Goal: Information Seeking & Learning: Find contact information

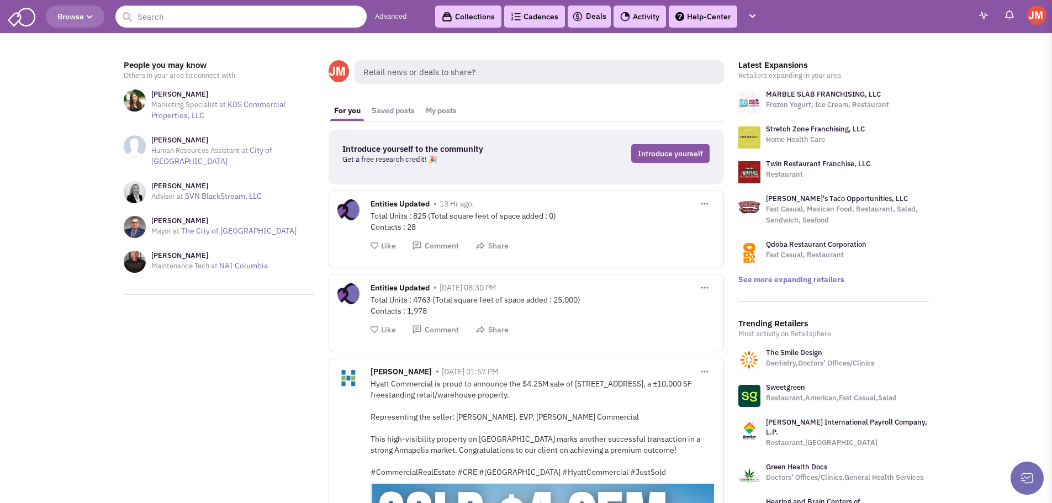
click at [84, 23] on button "Browse" at bounding box center [75, 17] width 59 height 22
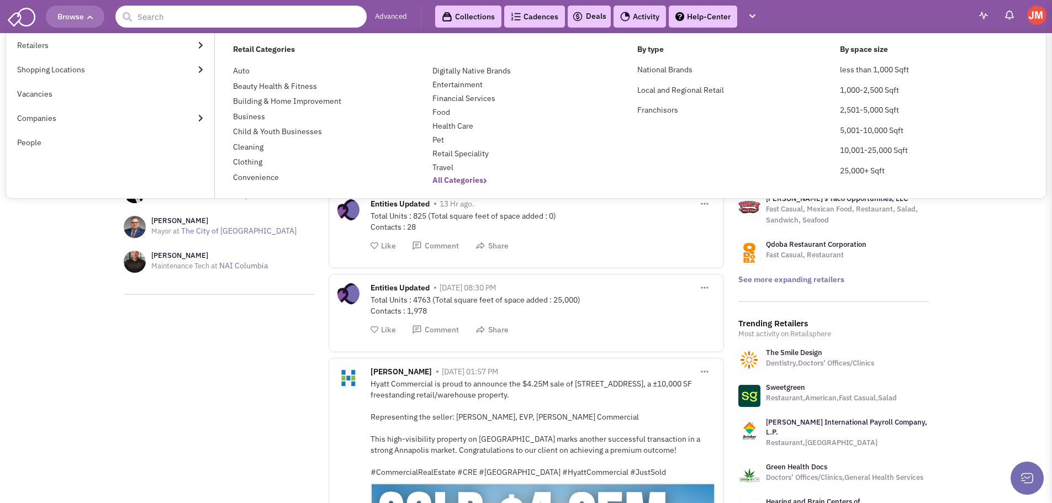
click at [471, 183] on b "All Categories" at bounding box center [459, 180] width 55 height 10
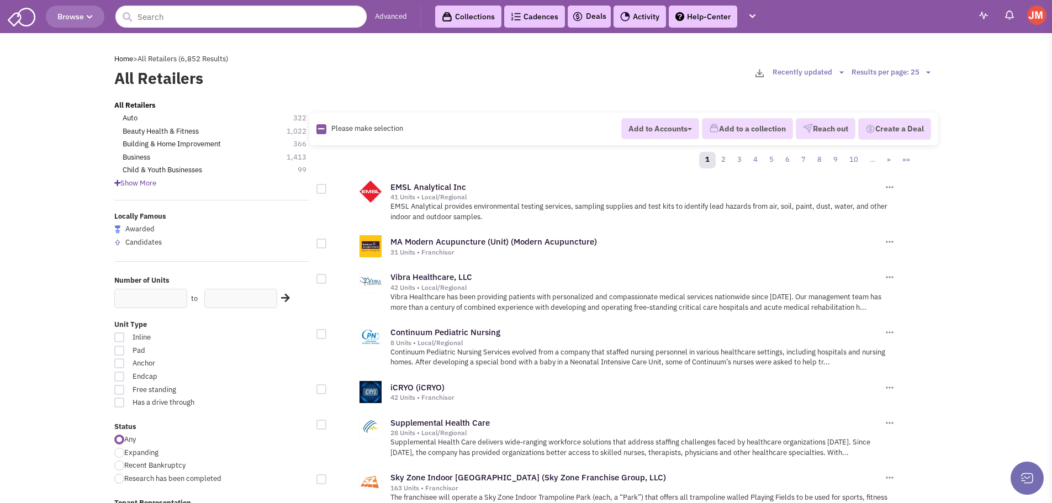
click at [926, 69] on select "Results per page: 25 Results per page: 50 Results per page: 75 Results per page…" at bounding box center [892, 72] width 82 height 10
select select "100"
click at [851, 67] on select "Results per page: 25 Results per page: 50 Results per page: 75 Results per page…" at bounding box center [892, 72] width 82 height 10
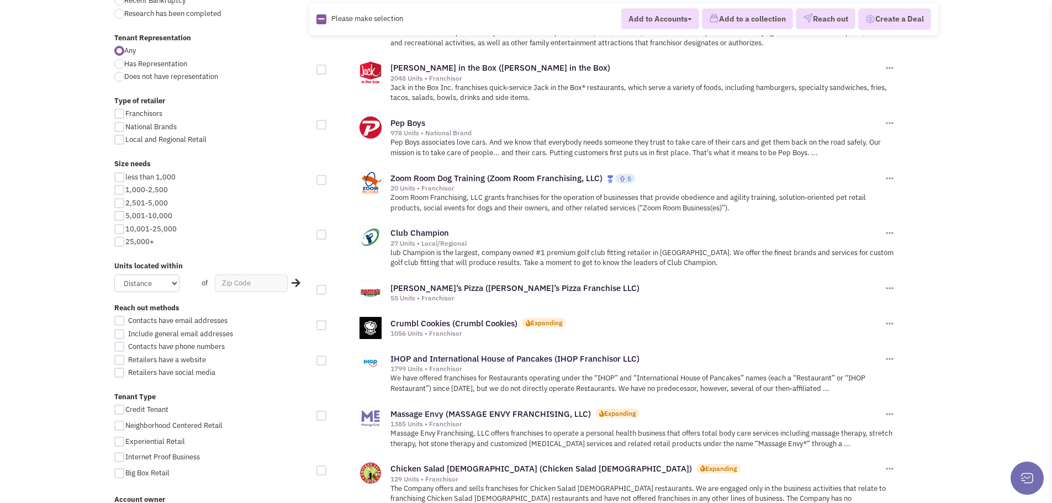
scroll to position [497, 0]
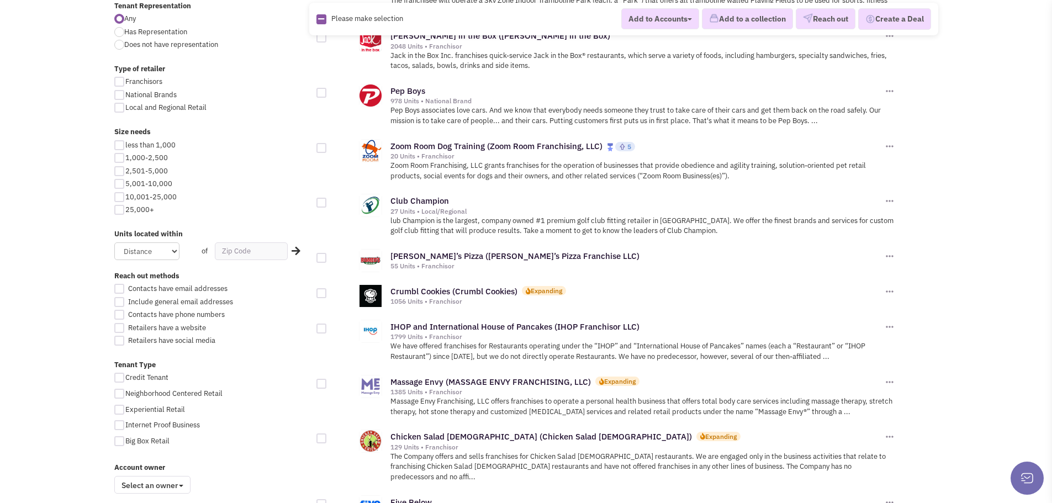
click at [118, 158] on div at bounding box center [119, 158] width 10 height 10
click at [125, 158] on input "1,000-2,500" at bounding box center [128, 158] width 7 height 7
checkbox input "true"
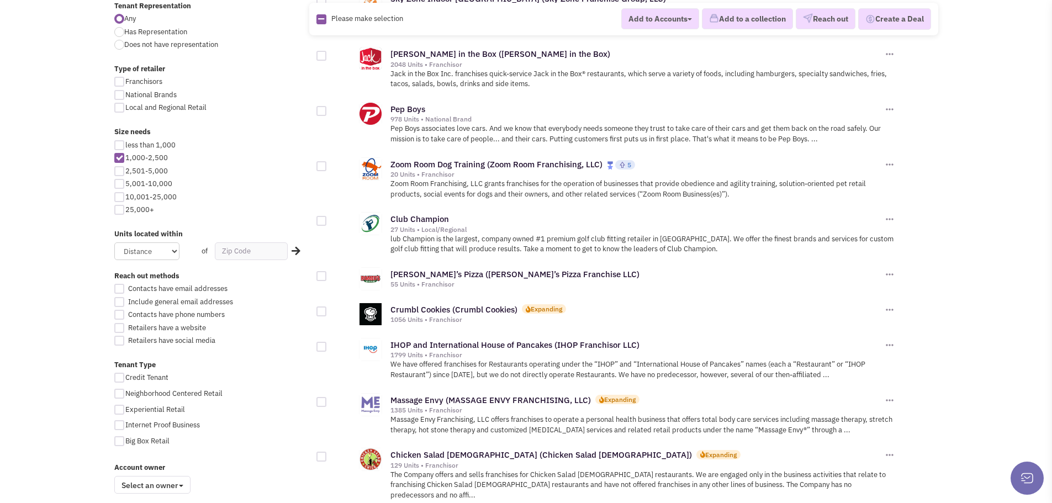
click at [118, 172] on div at bounding box center [119, 171] width 10 height 10
click at [125, 172] on input "2,501-5,000" at bounding box center [128, 171] width 7 height 7
checkbox input "true"
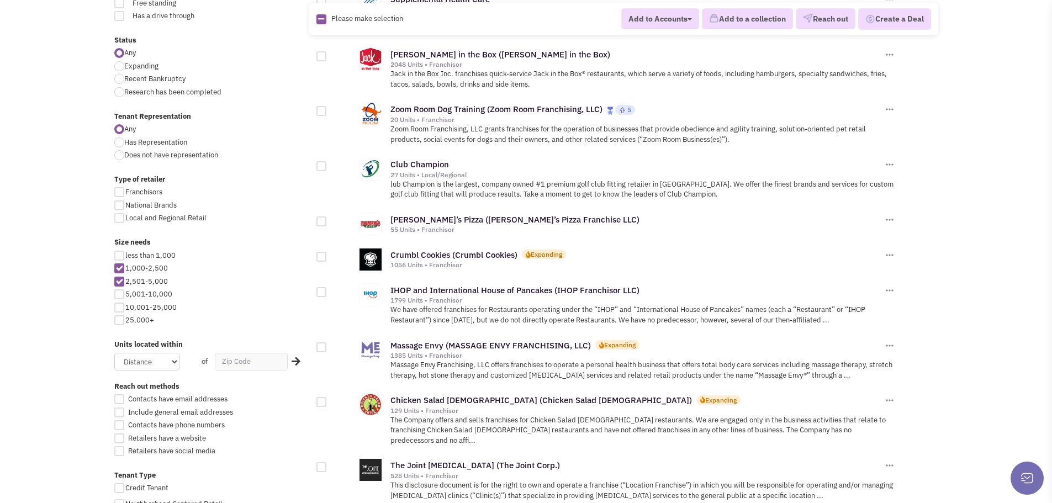
scroll to position [331, 0]
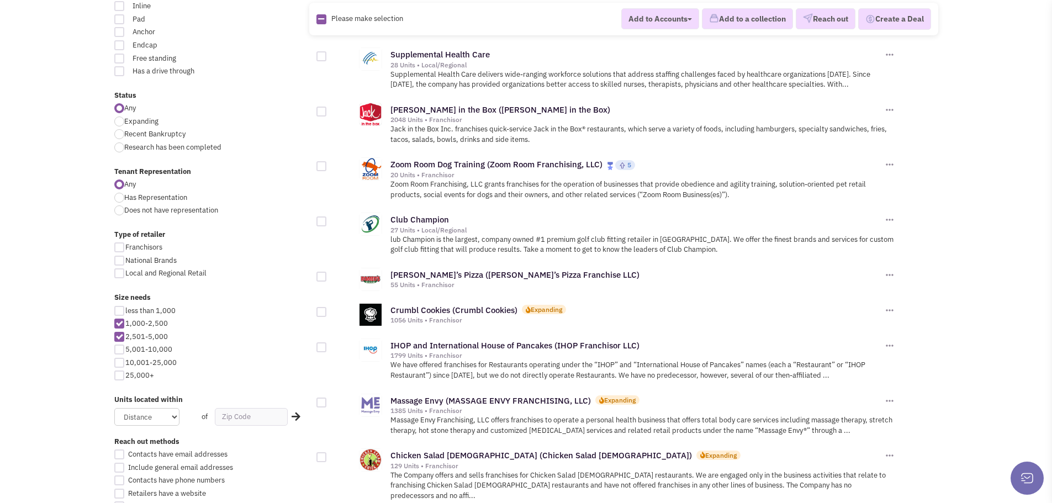
click at [120, 121] on div at bounding box center [119, 121] width 10 height 10
click at [124, 121] on input "Expanding" at bounding box center [127, 122] width 7 height 7
radio input "true"
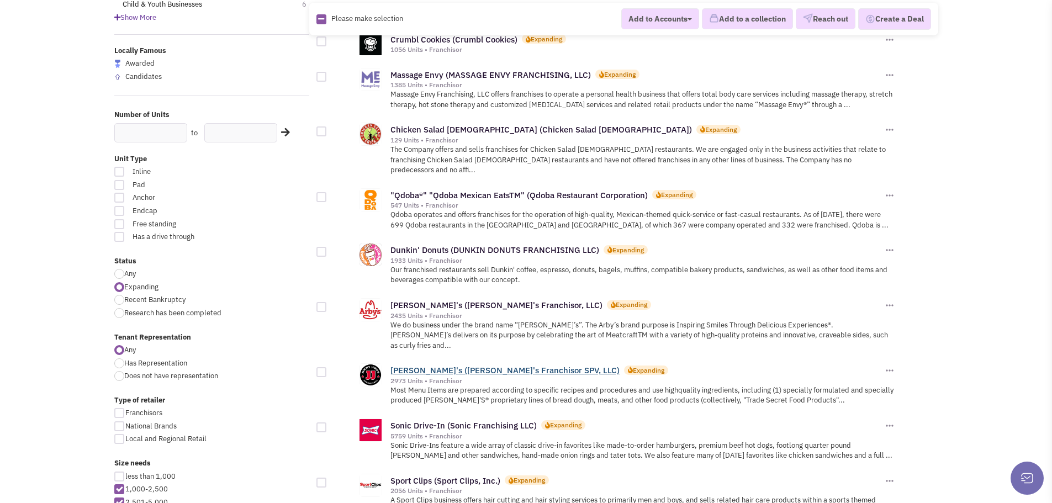
scroll to position [221, 0]
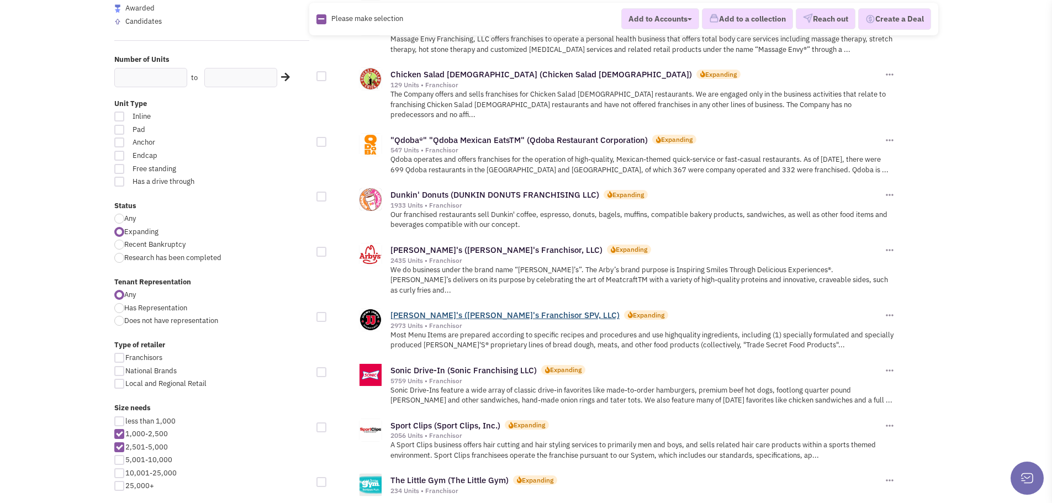
click at [427, 310] on link "[PERSON_NAME]'s ([PERSON_NAME]'s Franchisor SPV, LLC)" at bounding box center [504, 315] width 229 height 10
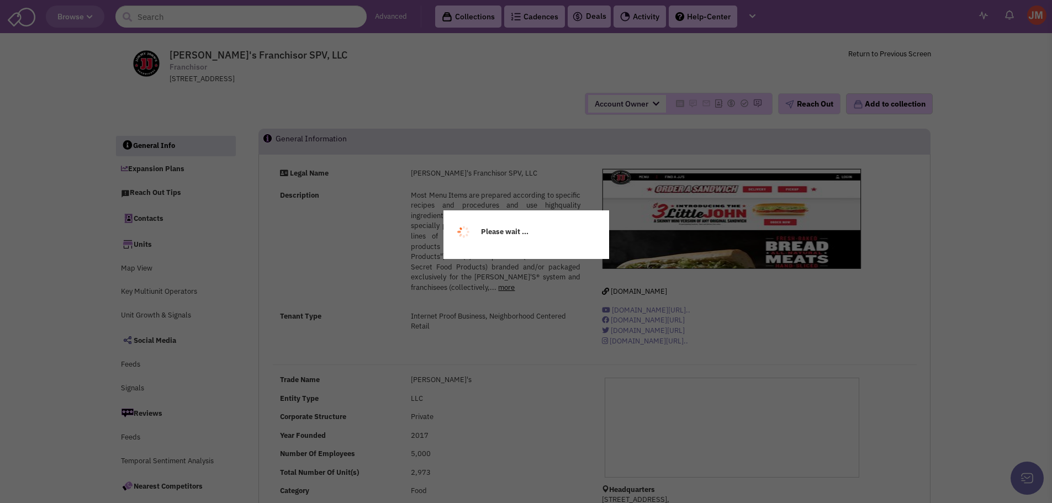
select select
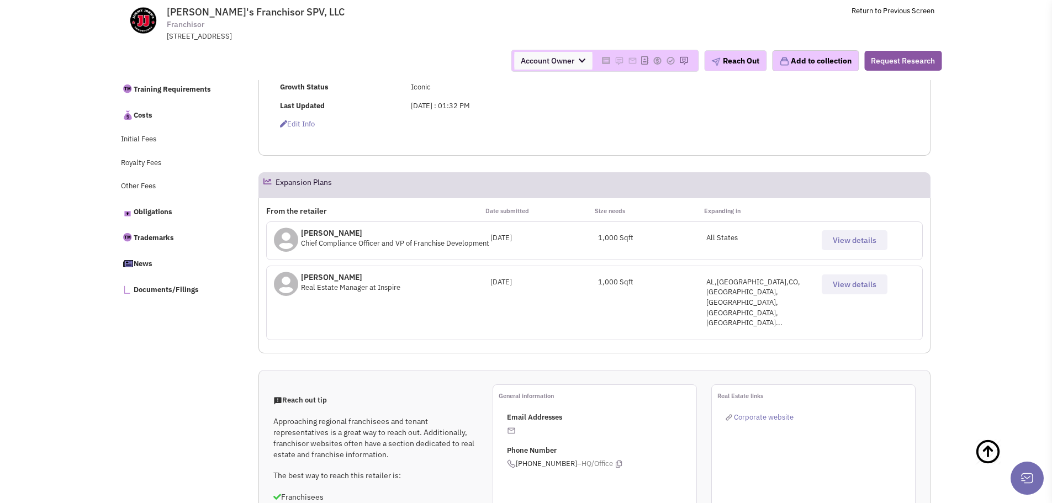
scroll to position [465, 0]
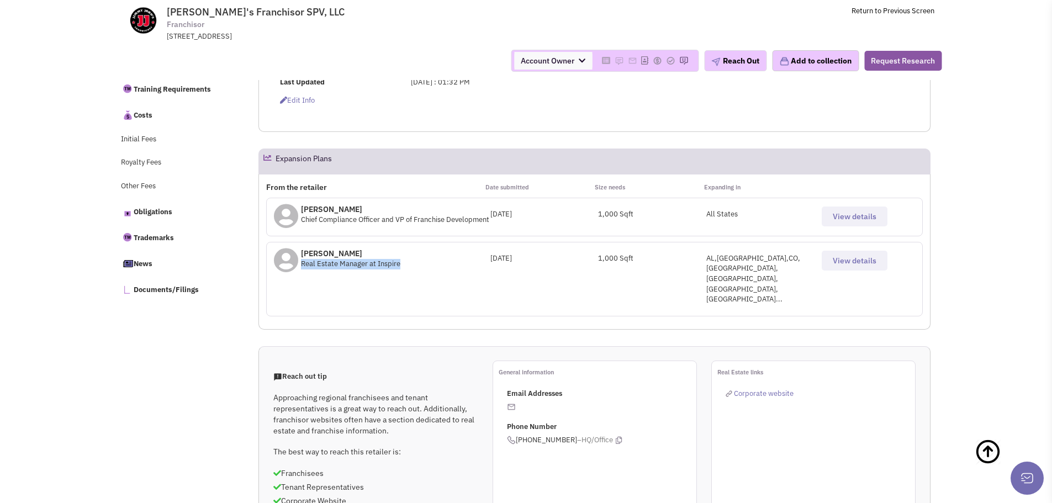
drag, startPoint x: 403, startPoint y: 272, endPoint x: 303, endPoint y: 270, distance: 100.5
click at [303, 270] on div "Jody James Real Estate Manager at Inspire" at bounding box center [382, 260] width 216 height 25
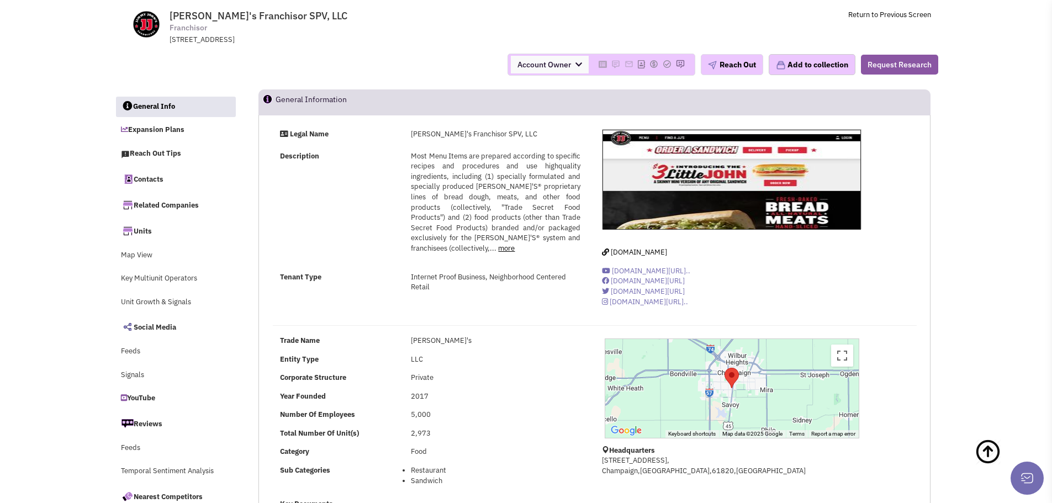
scroll to position [0, 0]
